Goal: Check status: Check status

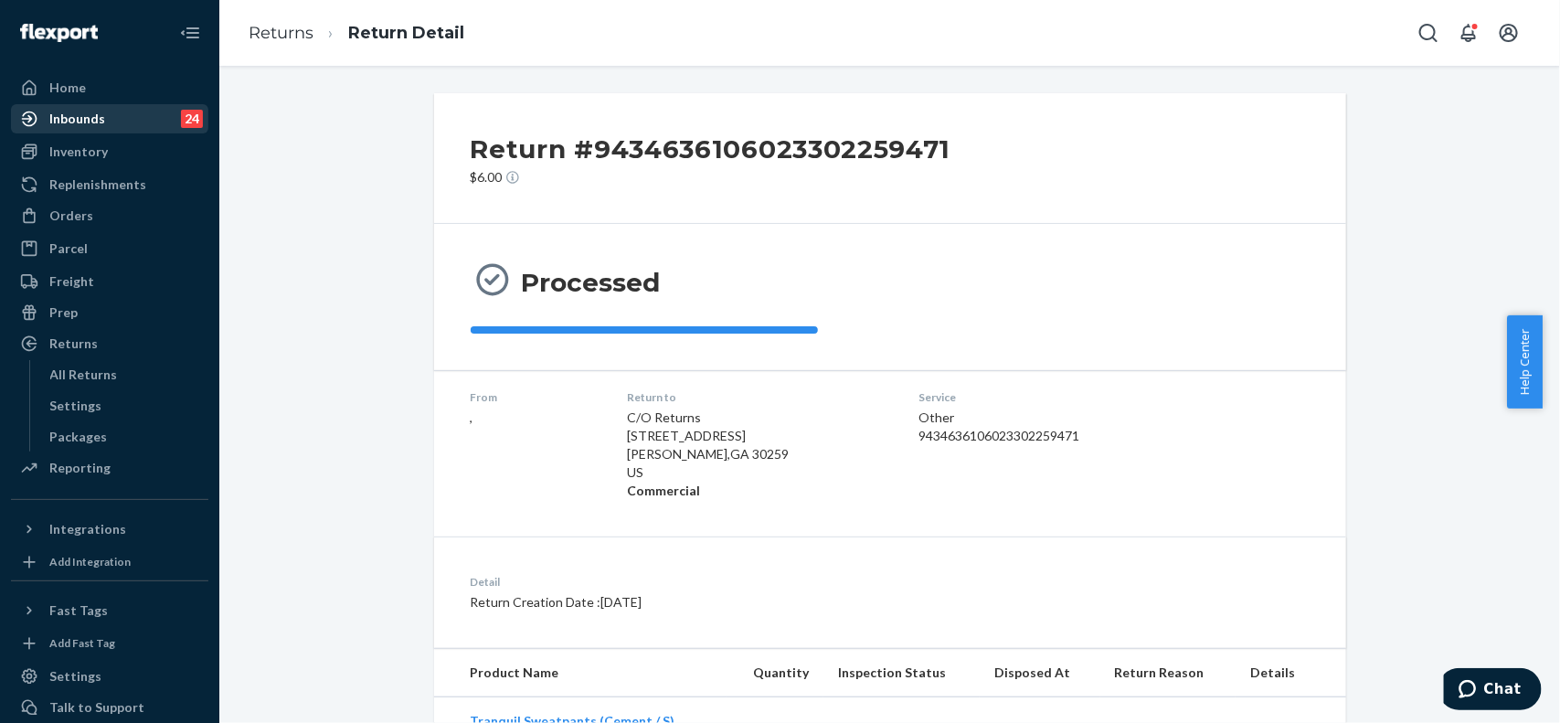
scroll to position [176, 0]
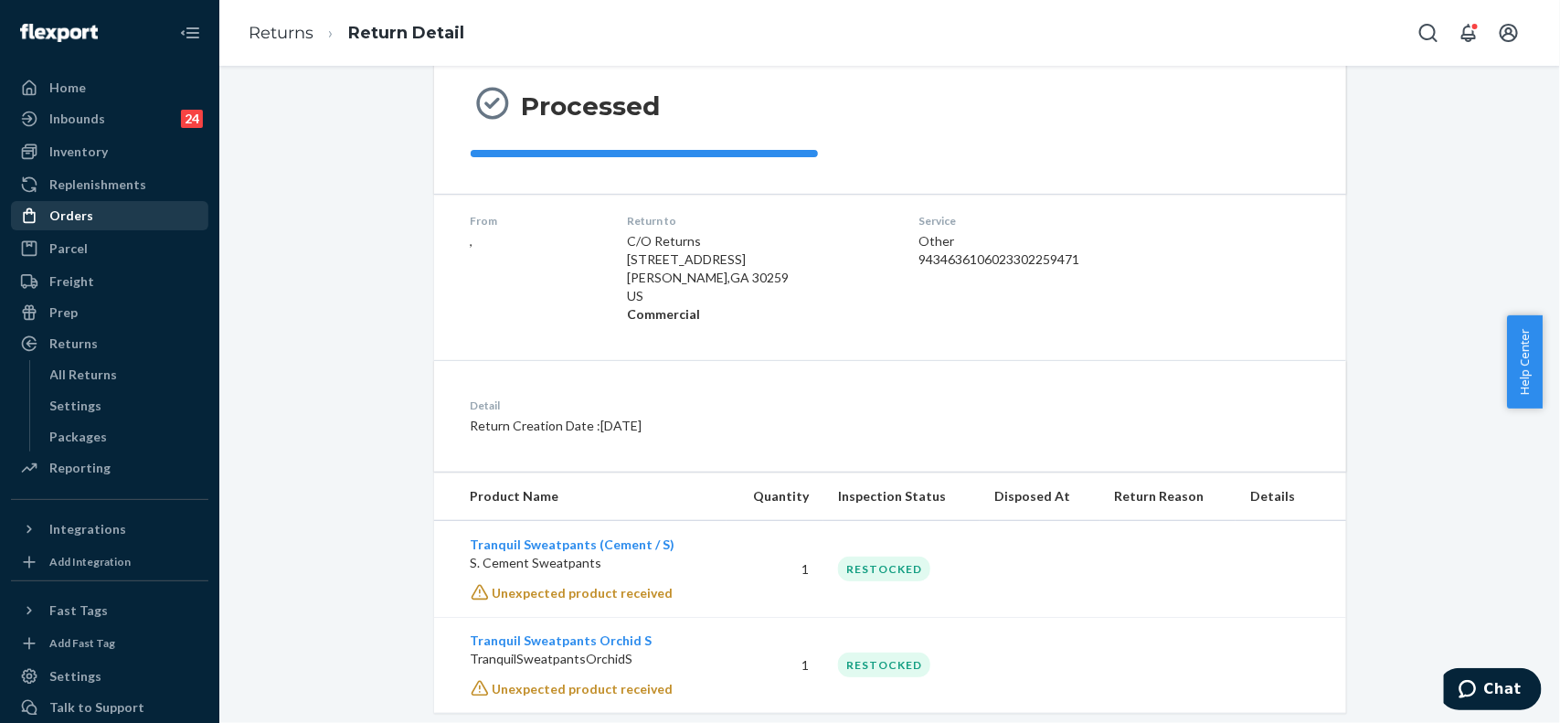
click at [59, 207] on div "Orders" at bounding box center [71, 215] width 44 height 18
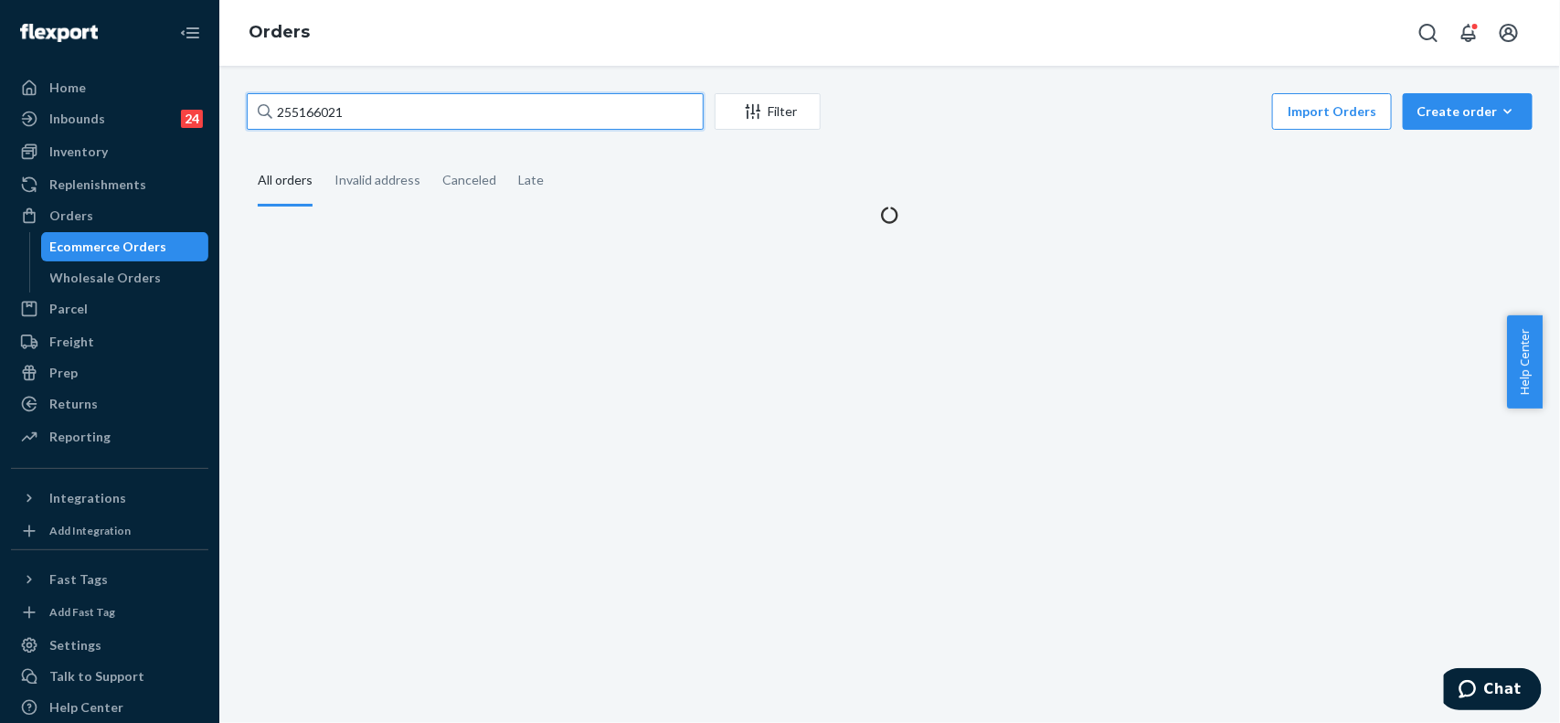
click at [304, 111] on input "255166021" at bounding box center [475, 111] width 457 height 37
paste input "310010"
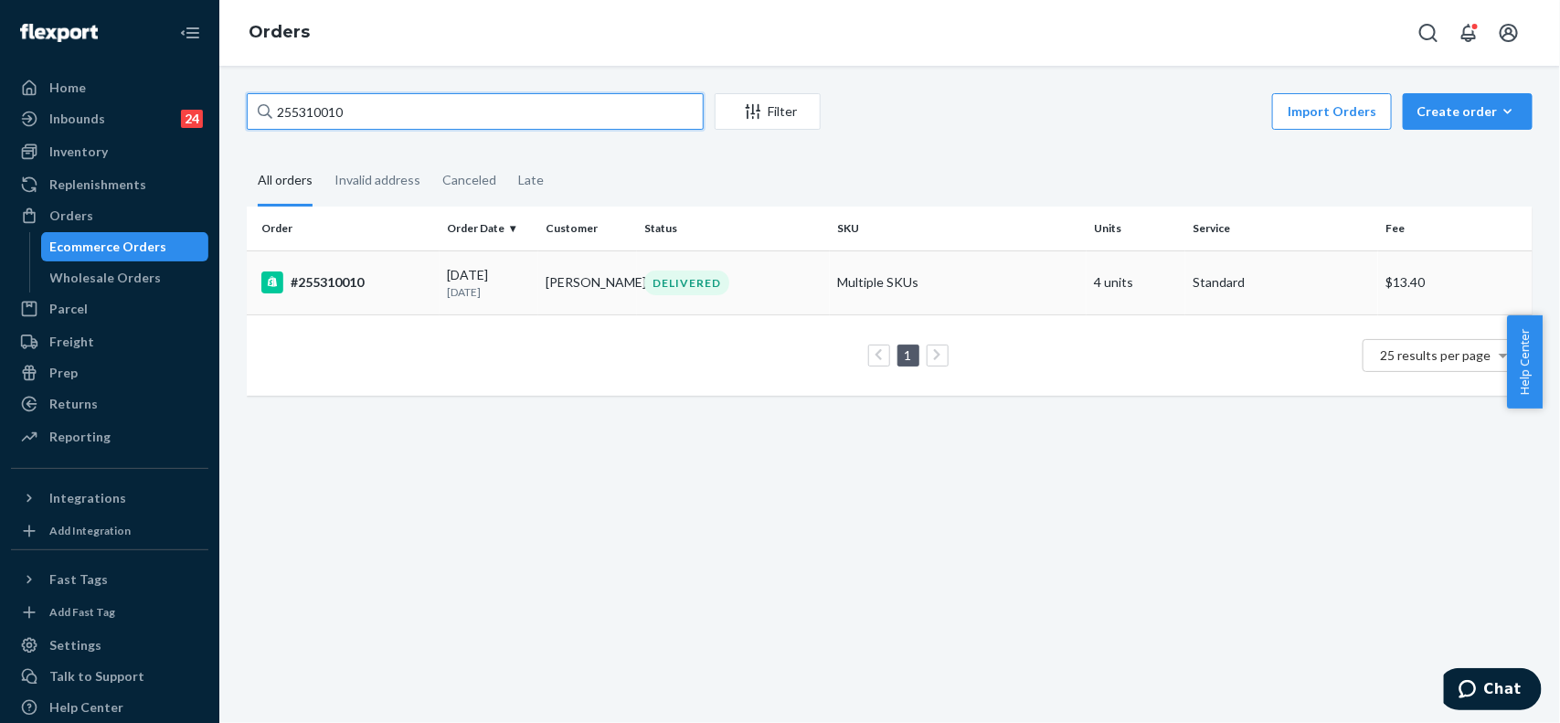
type input "255310010"
click at [371, 292] on div "#255310010" at bounding box center [346, 282] width 171 height 22
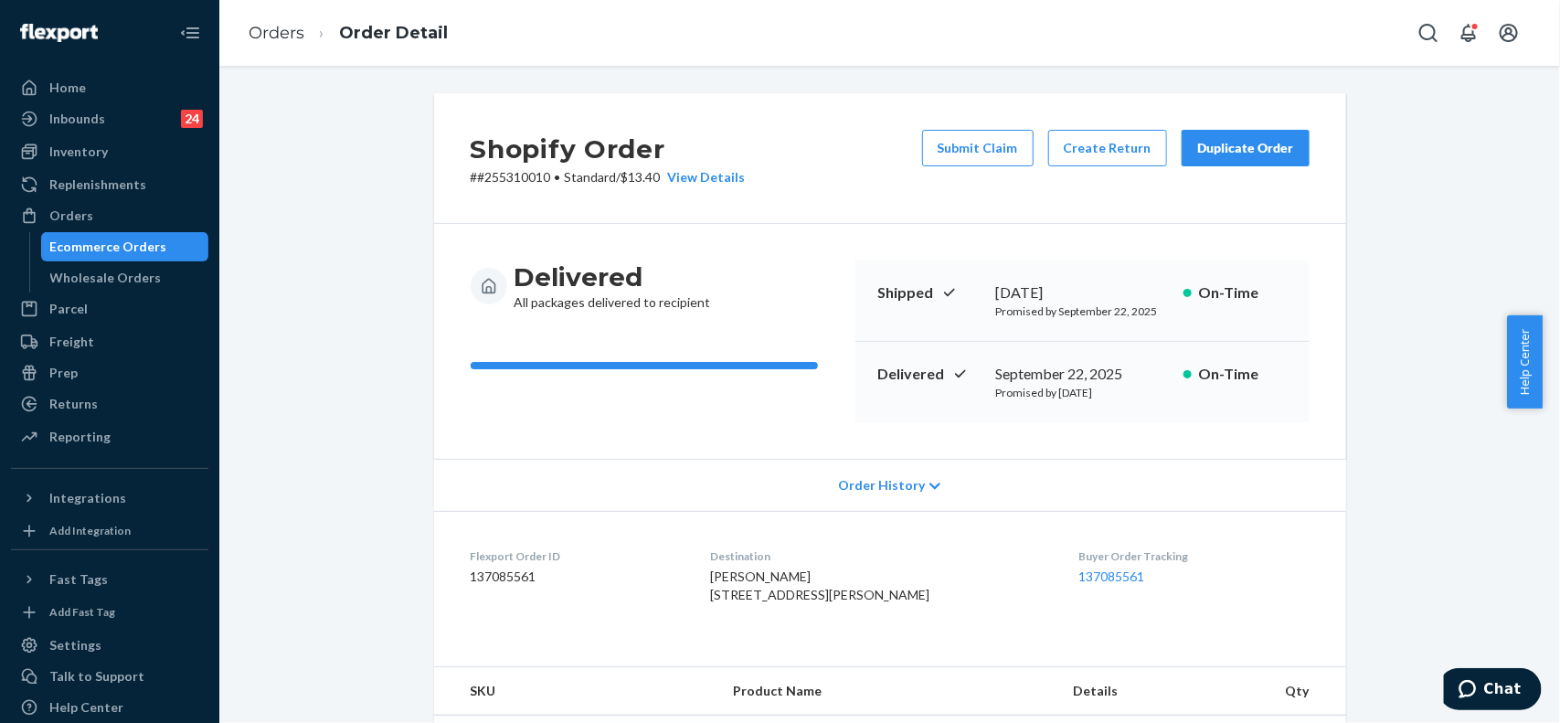
click at [1110, 586] on dd "137085561" at bounding box center [1194, 576] width 230 height 18
click at [1093, 582] on link "137085561" at bounding box center [1112, 576] width 66 height 16
click at [69, 212] on div "Orders" at bounding box center [71, 215] width 44 height 18
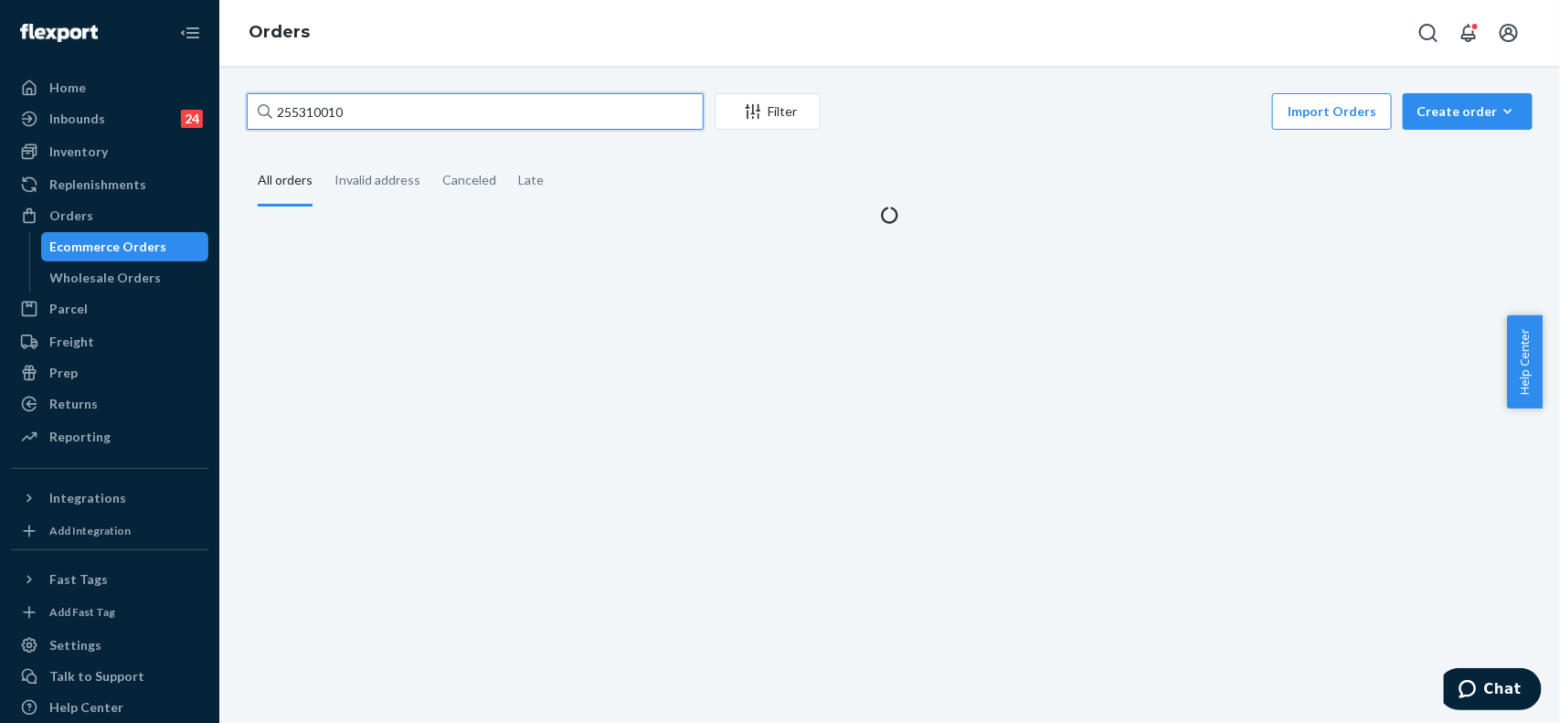
click at [332, 112] on input "255310010" at bounding box center [475, 111] width 457 height 37
paste input "252336"
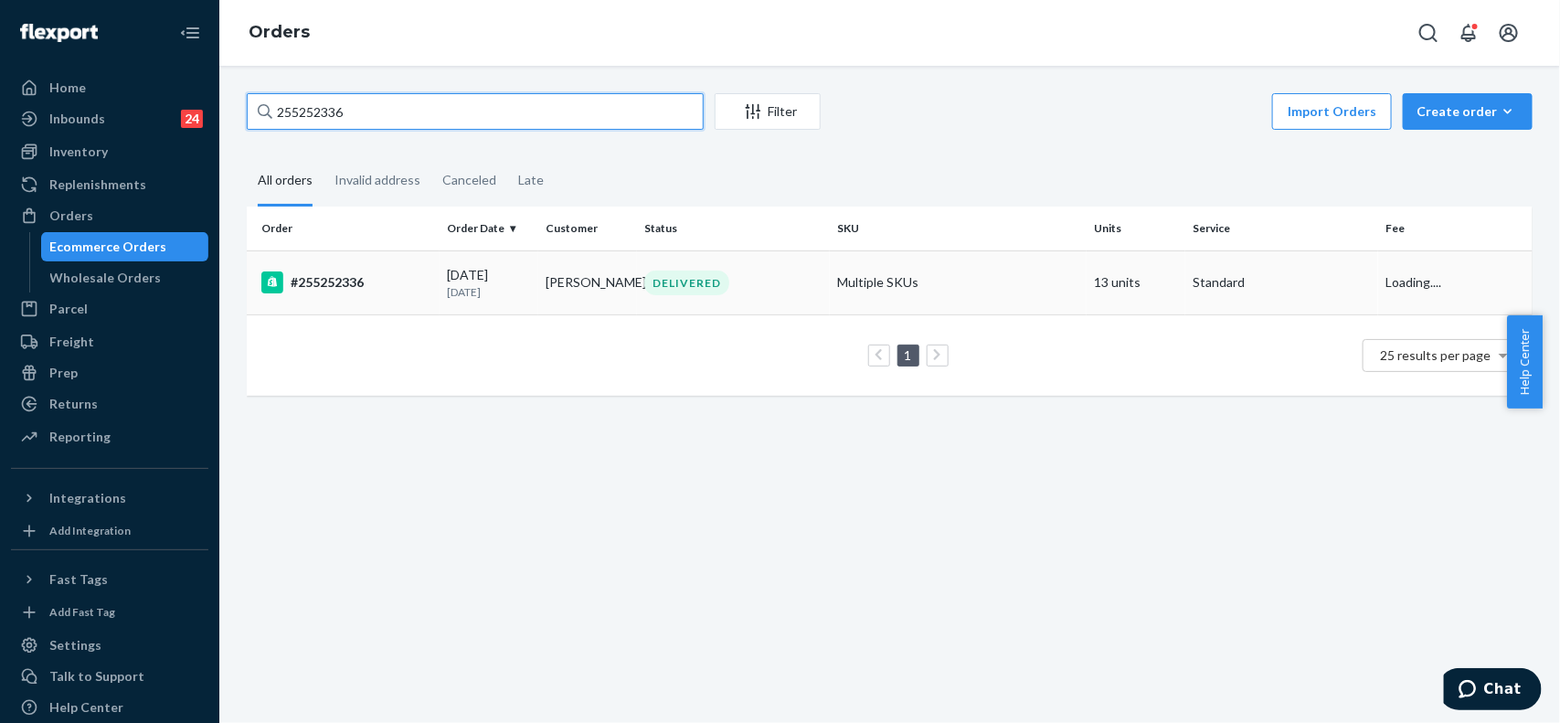
type input "255252336"
click at [418, 284] on div "#255252336" at bounding box center [346, 282] width 171 height 22
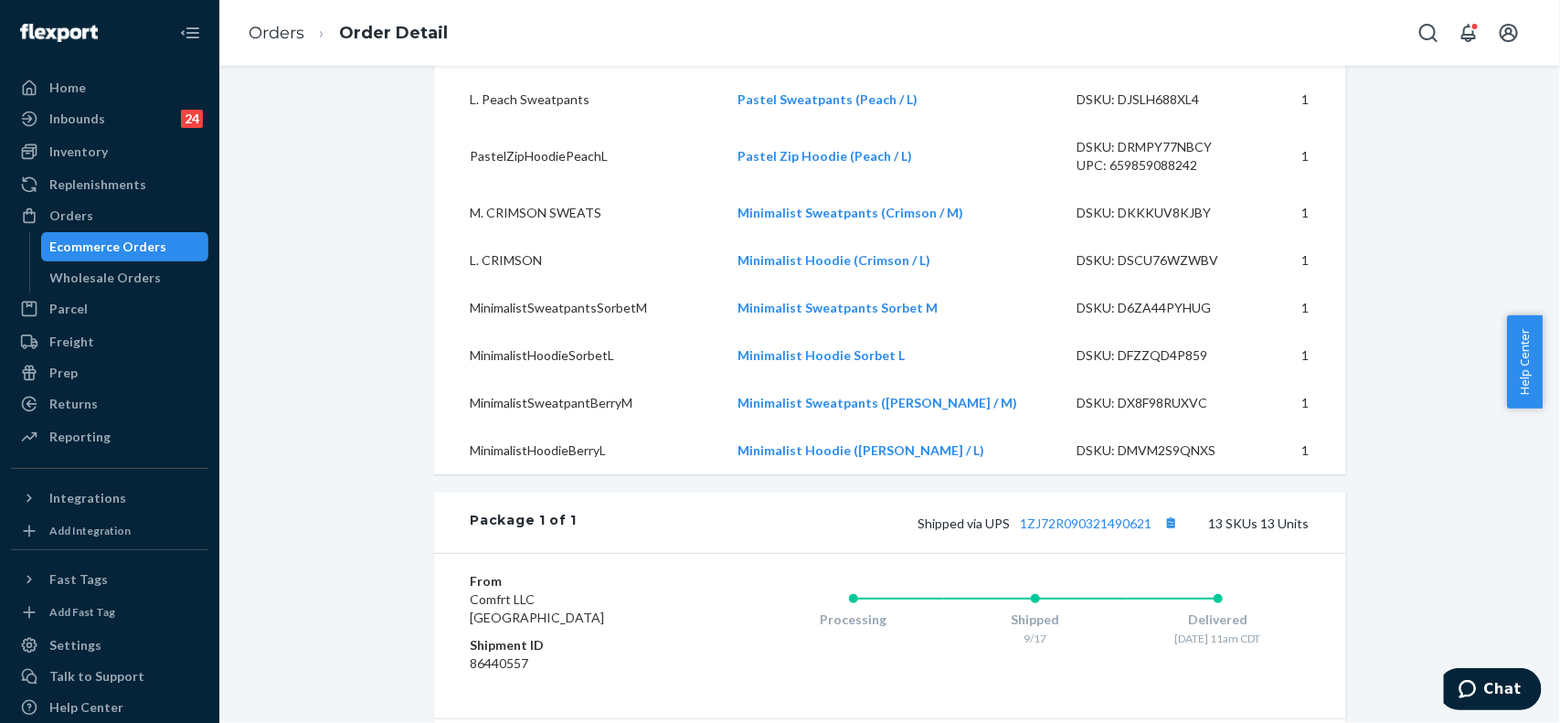
scroll to position [1028, 0]
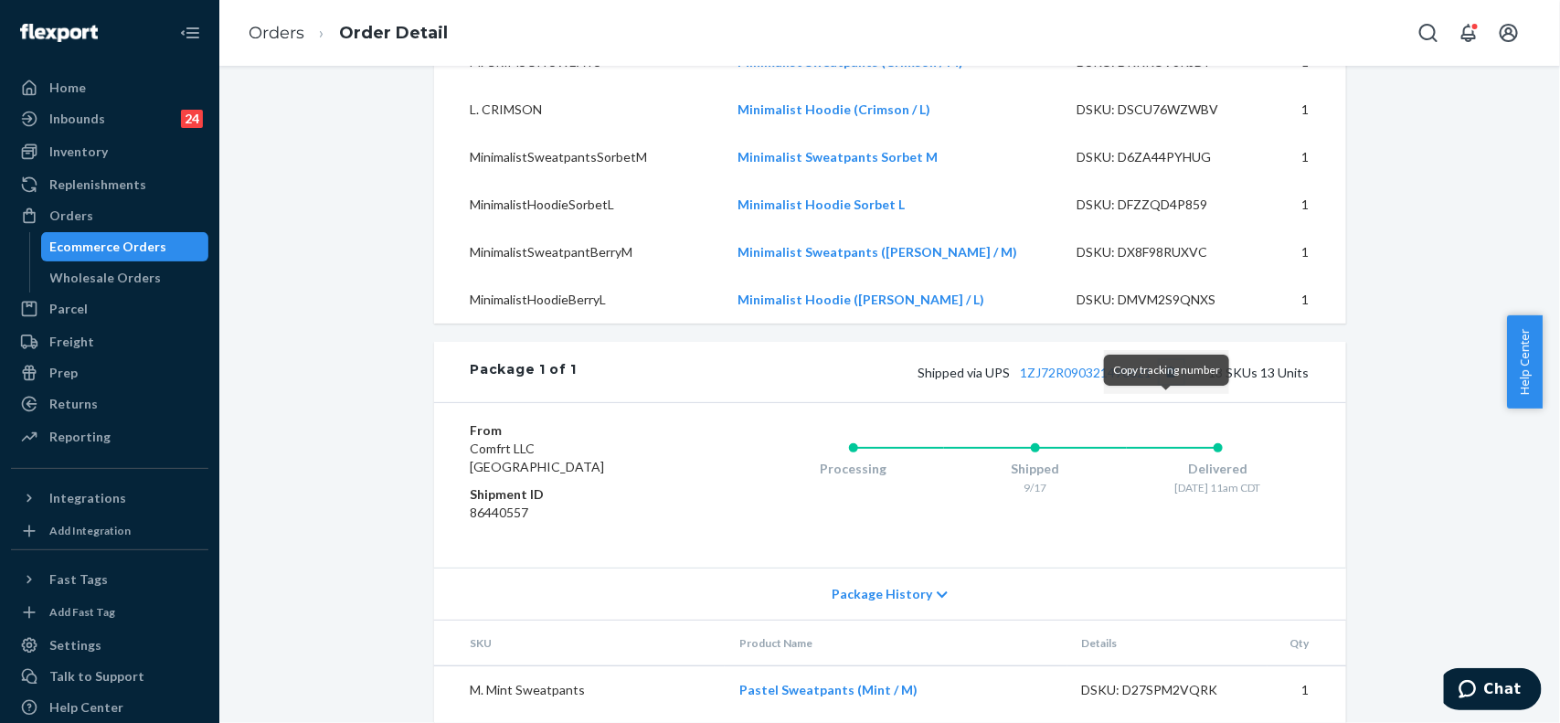
click at [1163, 384] on button "Copy tracking number" at bounding box center [1171, 372] width 24 height 24
click at [270, 34] on link "Orders" at bounding box center [277, 33] width 56 height 20
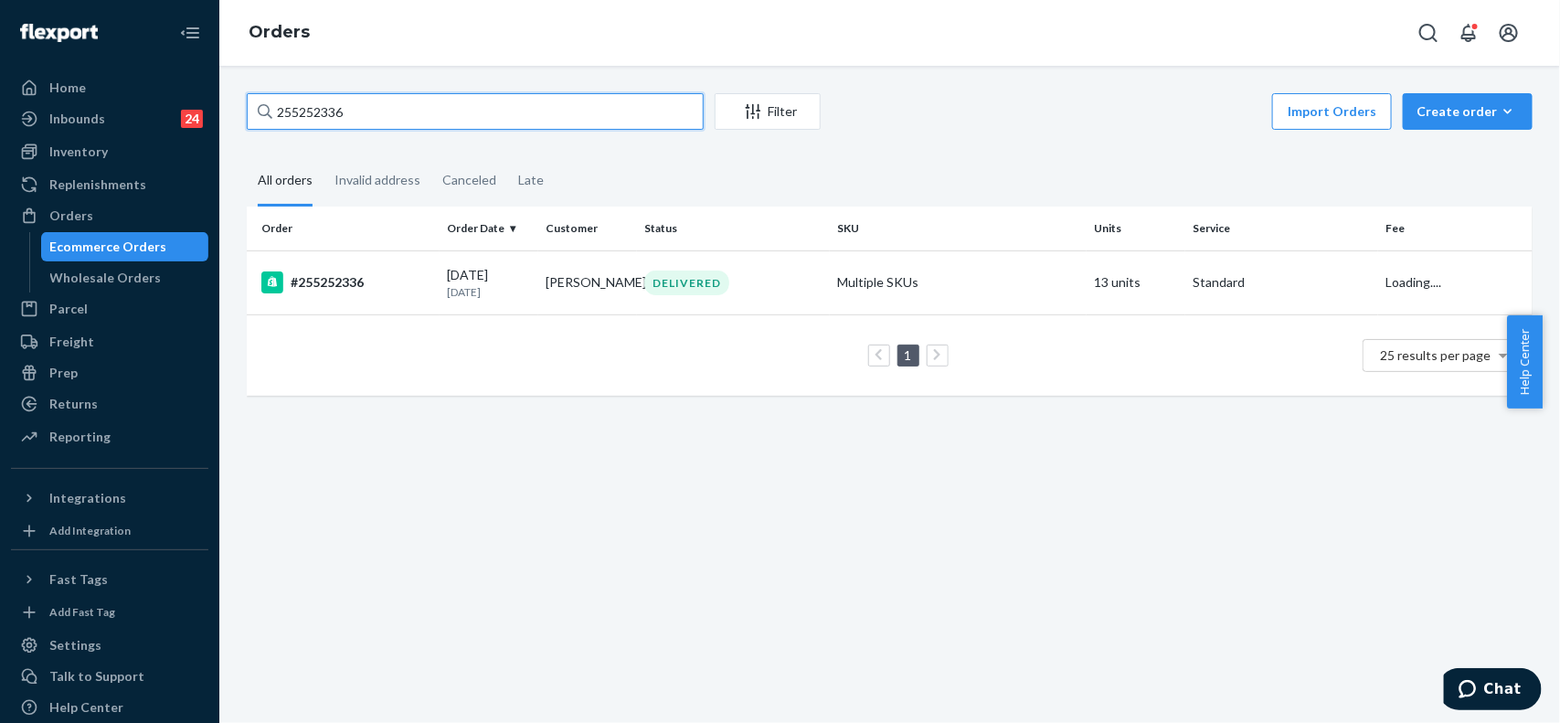
click at [357, 114] on input "255252336" at bounding box center [475, 111] width 457 height 37
paste input "4687611"
type input "254687611"
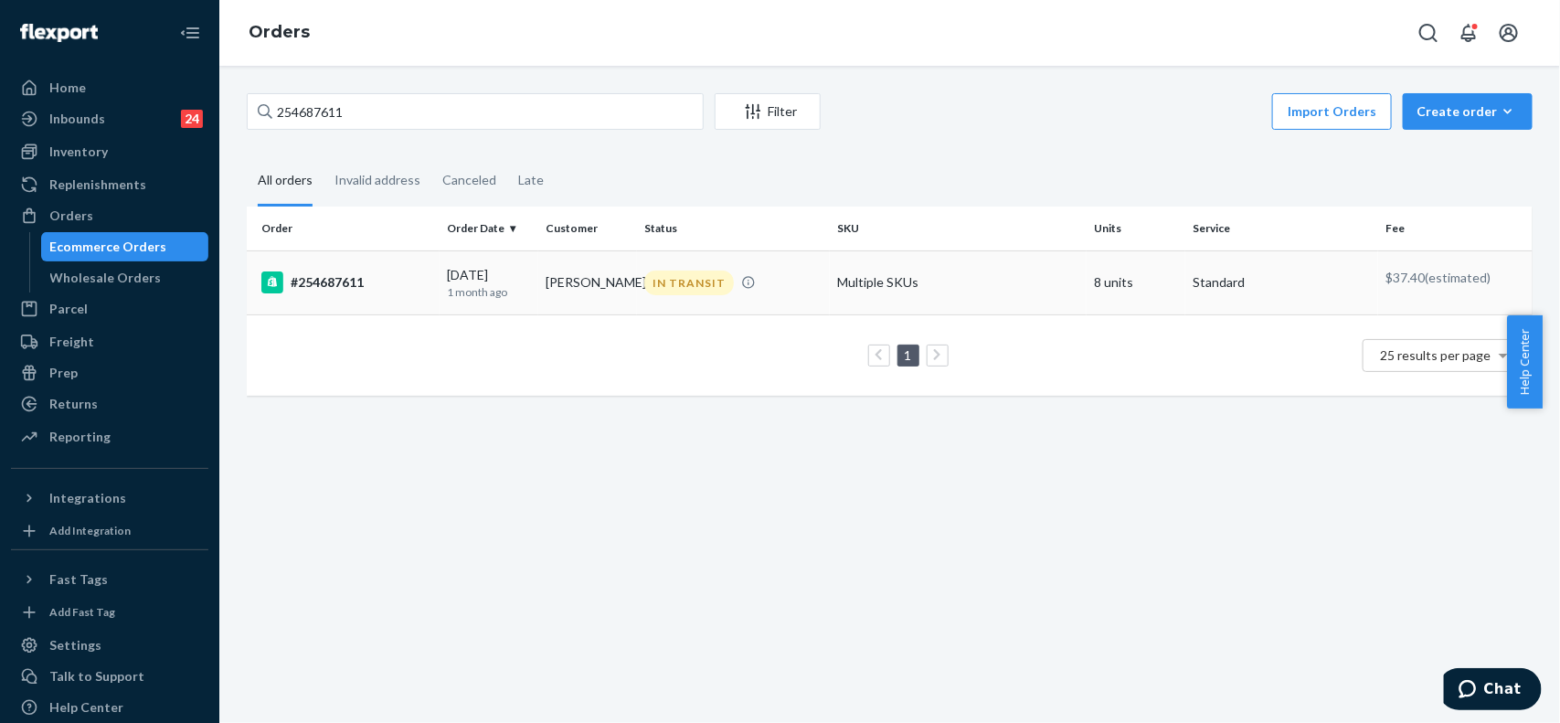
click at [418, 293] on div "#254687611" at bounding box center [346, 282] width 171 height 22
